Goal: Information Seeking & Learning: Learn about a topic

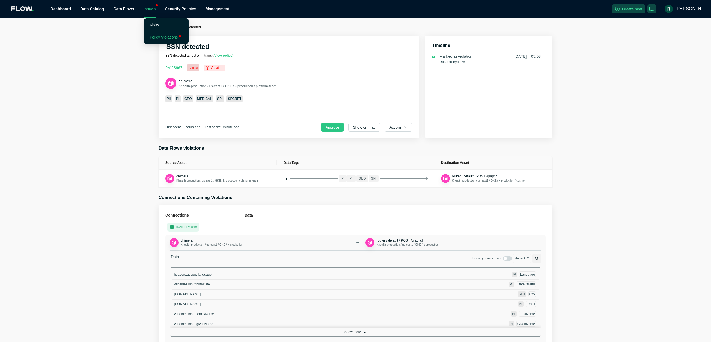
click at [159, 36] on link "Policy Violations" at bounding box center [164, 37] width 28 height 4
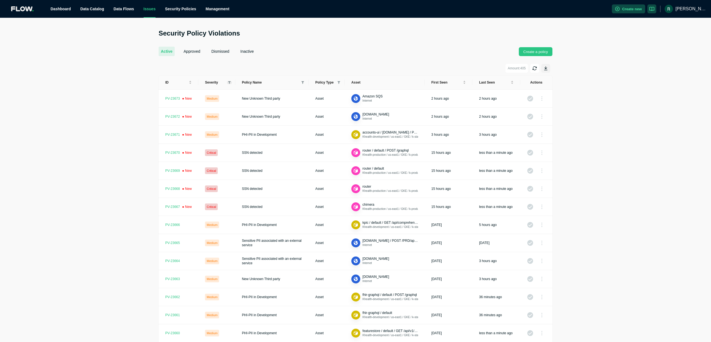
click at [227, 82] on div "Severity" at bounding box center [217, 82] width 24 height 4
click at [231, 82] on icon at bounding box center [229, 82] width 3 height 3
click at [205, 90] on input "checkbox" at bounding box center [206, 91] width 4 height 4
checkbox input "true"
click at [228, 131] on button "OK" at bounding box center [225, 133] width 11 height 7
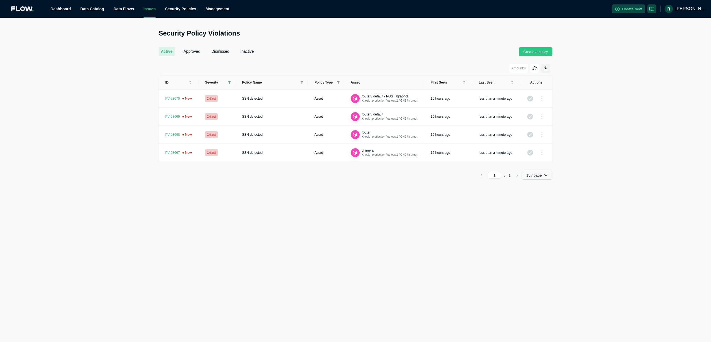
click at [648, 126] on div "Security Policy Violations active approved dismissed inactive Create a policy A…" at bounding box center [355, 104] width 711 height 151
click at [370, 134] on span "router" at bounding box center [366, 133] width 9 height 4
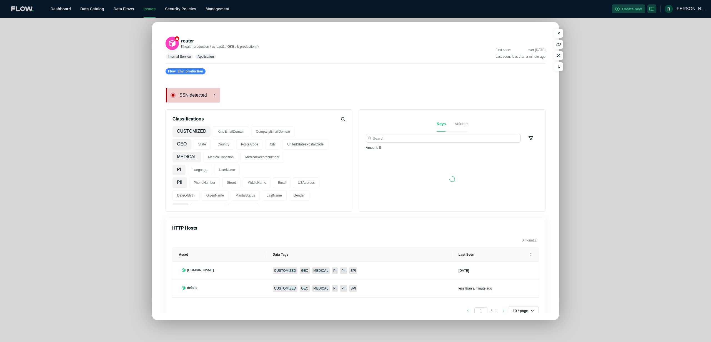
click at [185, 92] on div "SSN detected" at bounding box center [192, 95] width 55 height 15
click at [198, 96] on span "SSN detected" at bounding box center [197, 95] width 36 height 6
click at [558, 31] on icon "button" at bounding box center [558, 33] width 3 height 4
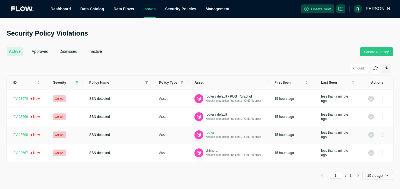
click at [214, 132] on span "router" at bounding box center [209, 133] width 9 height 4
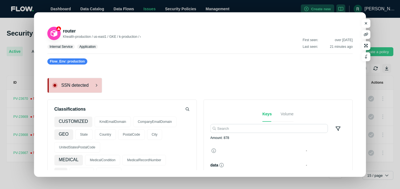
click at [81, 84] on span "SSN detected" at bounding box center [79, 85] width 36 height 6
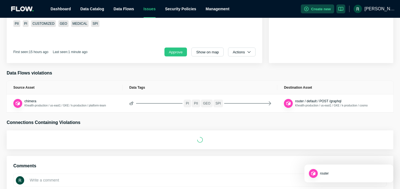
scroll to position [95, 0]
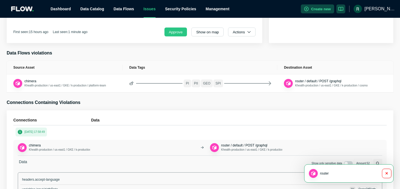
click at [388, 172] on button "button" at bounding box center [386, 173] width 9 height 9
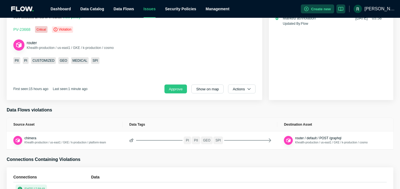
scroll to position [0, 0]
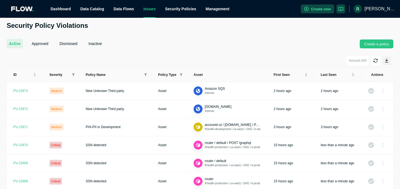
scroll to position [13, 0]
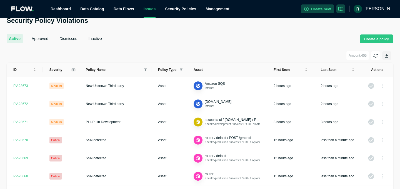
click at [73, 69] on icon at bounding box center [73, 69] width 3 height 3
click at [50, 78] on input "checkbox" at bounding box center [49, 78] width 4 height 4
checkbox input "true"
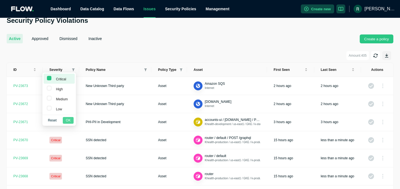
click at [71, 123] on button "OK" at bounding box center [68, 120] width 11 height 7
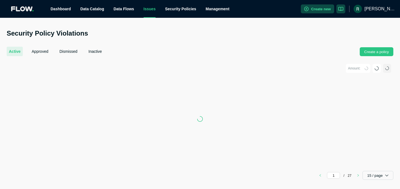
scroll to position [0, 0]
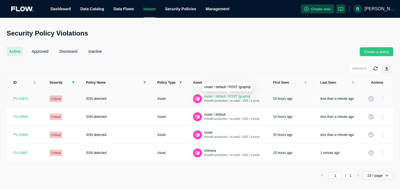
click at [243, 97] on span "router / default / POST /graphql" at bounding box center [227, 96] width 46 height 4
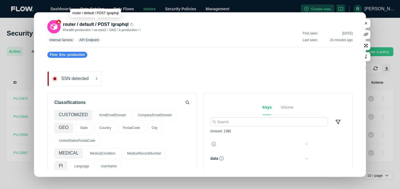
scroll to position [7, 0]
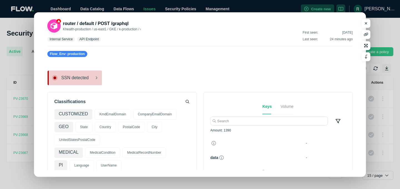
click at [77, 77] on span "SSN detected" at bounding box center [79, 78] width 36 height 6
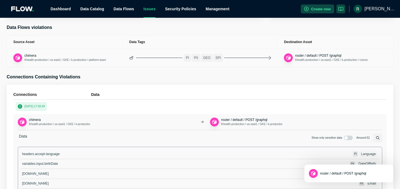
scroll to position [118, 0]
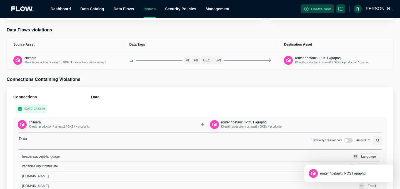
click at [367, 63] on span "Khealth-production / us-east1 / GKE / k-production / cosmo" at bounding box center [331, 62] width 72 height 3
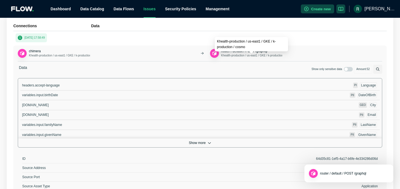
scroll to position [190, 0]
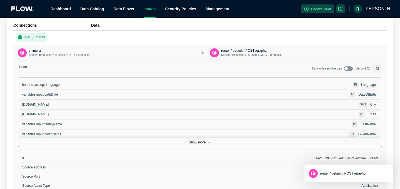
click at [347, 70] on input "checkbox" at bounding box center [349, 69] width 9 height 4
checkbox input "true"
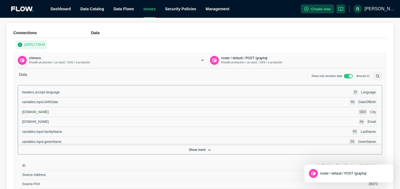
scroll to position [182, 0]
